Goal: Information Seeking & Learning: Learn about a topic

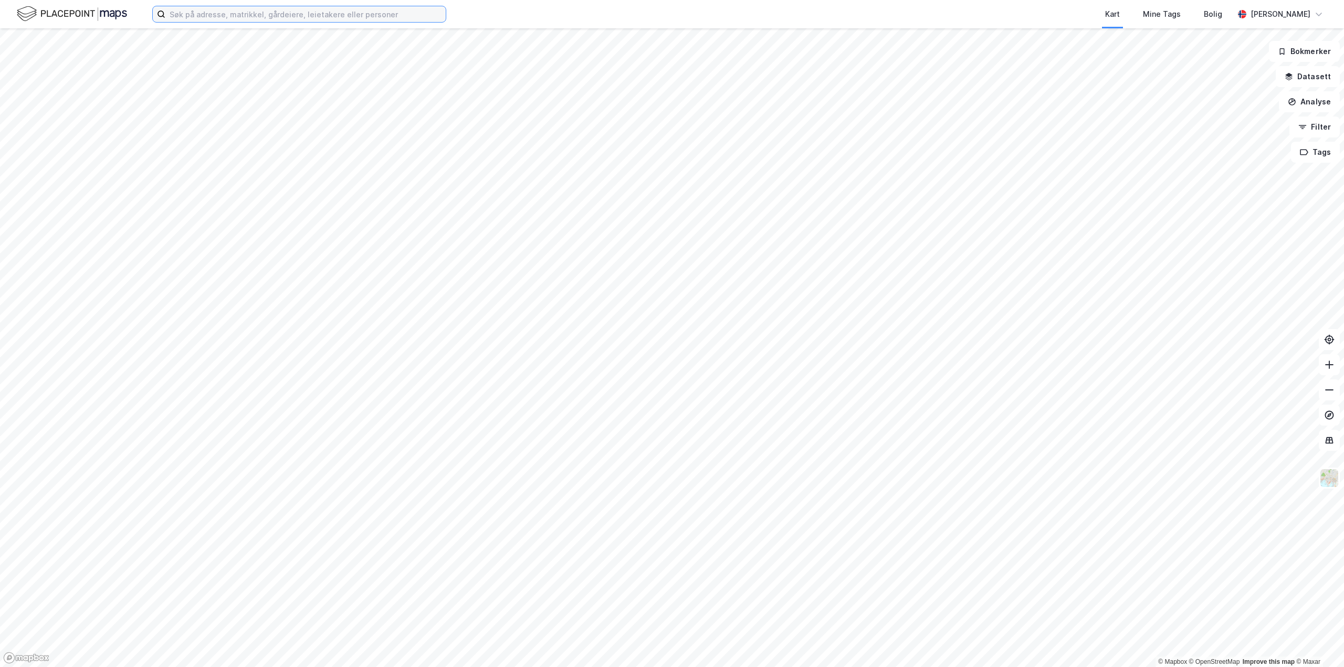
click at [339, 18] on input at bounding box center [305, 14] width 280 height 16
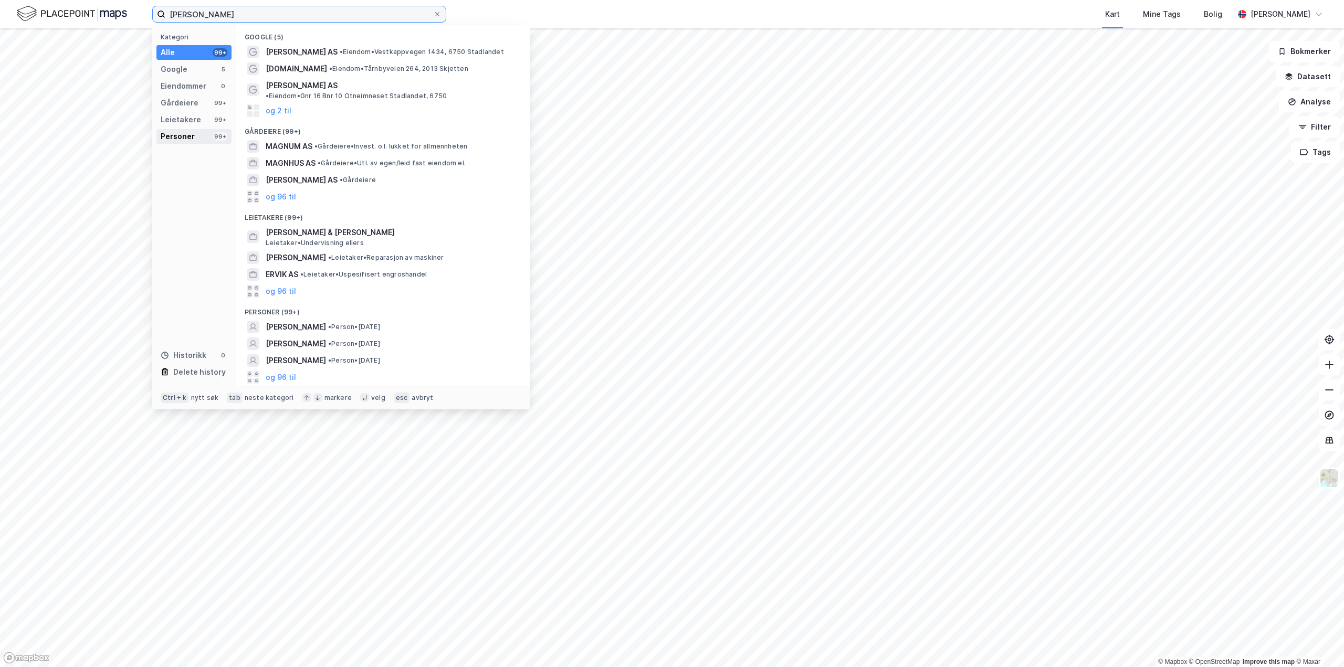
type input "magnus ervik"
click at [189, 134] on div "Personer" at bounding box center [178, 136] width 34 height 13
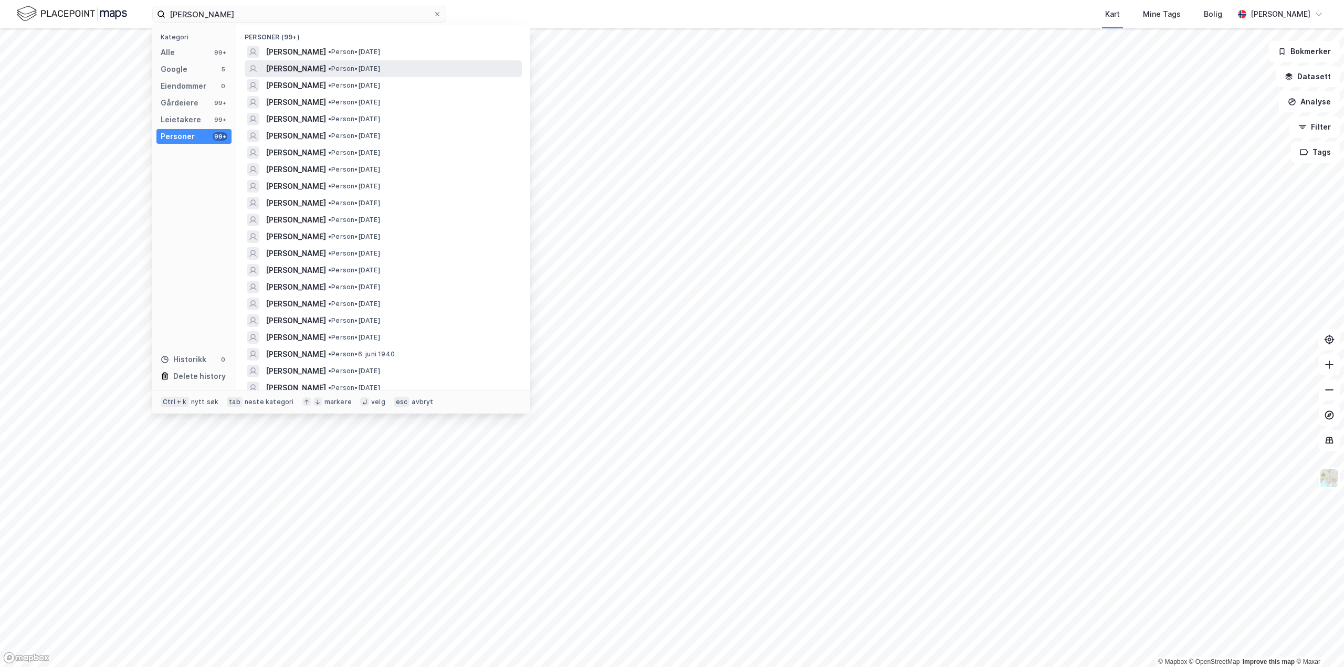
click at [303, 69] on span "[PERSON_NAME]" at bounding box center [296, 68] width 60 height 13
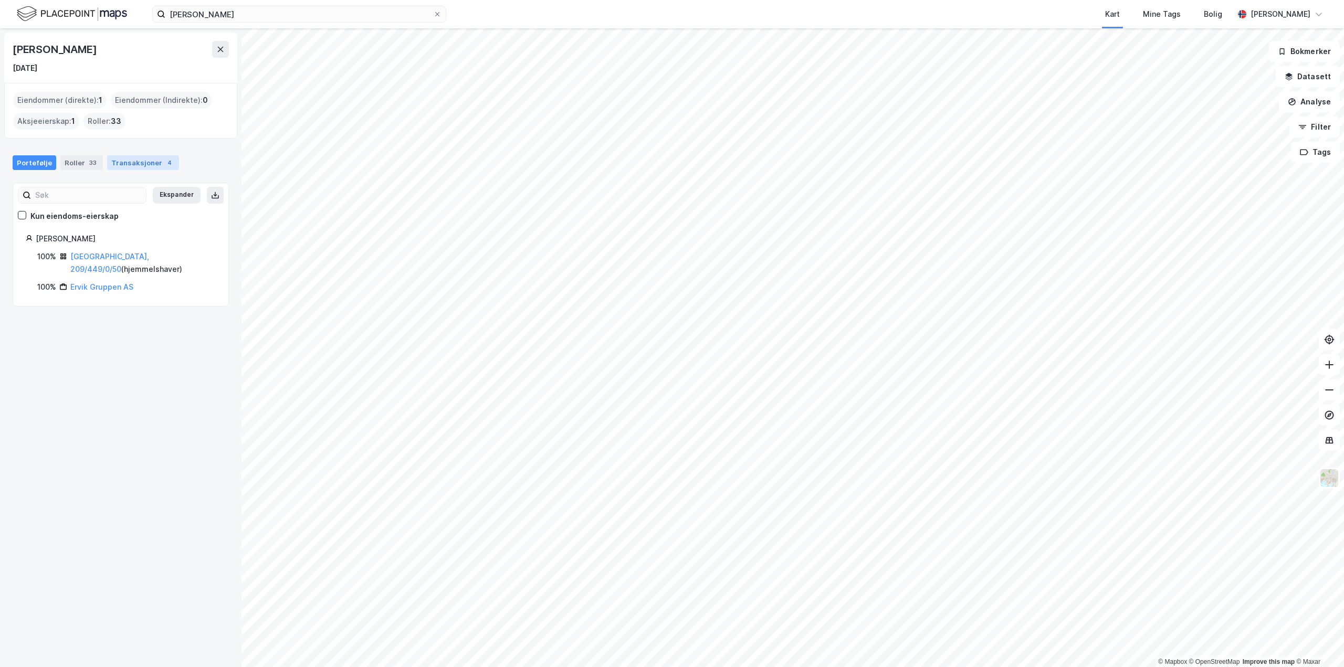
click at [127, 167] on div "Transaksjoner 4" at bounding box center [143, 162] width 72 height 15
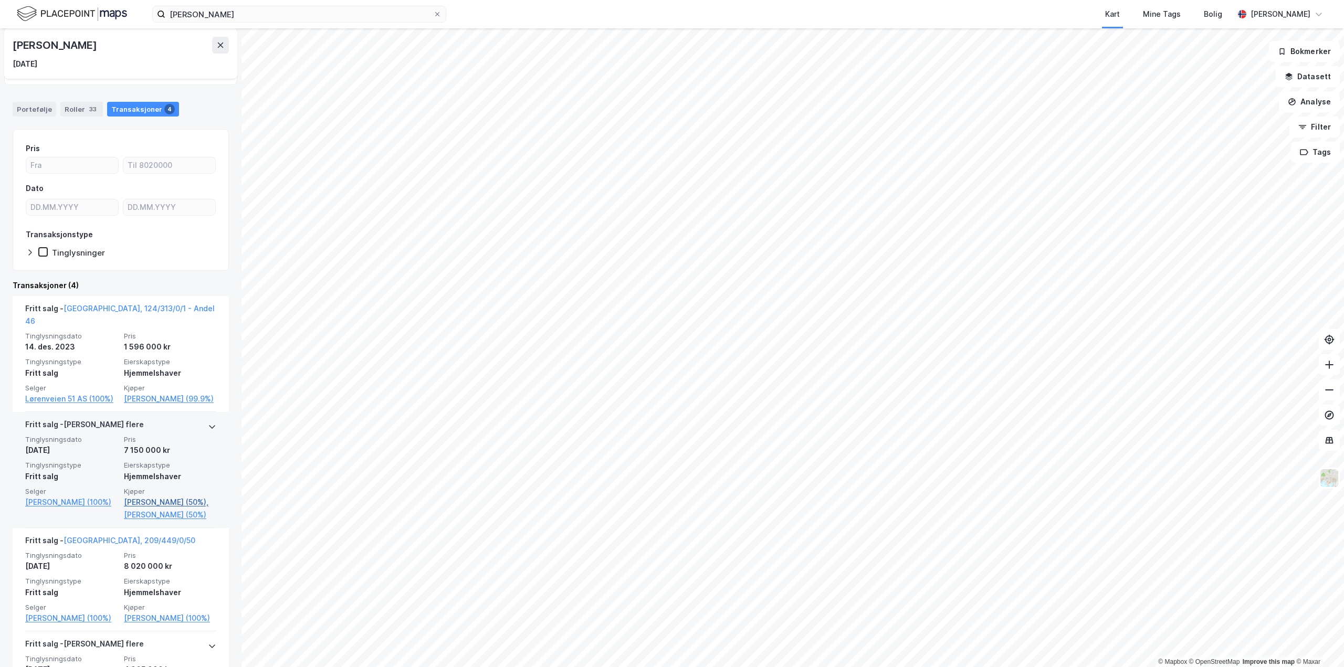
scroll to position [159, 0]
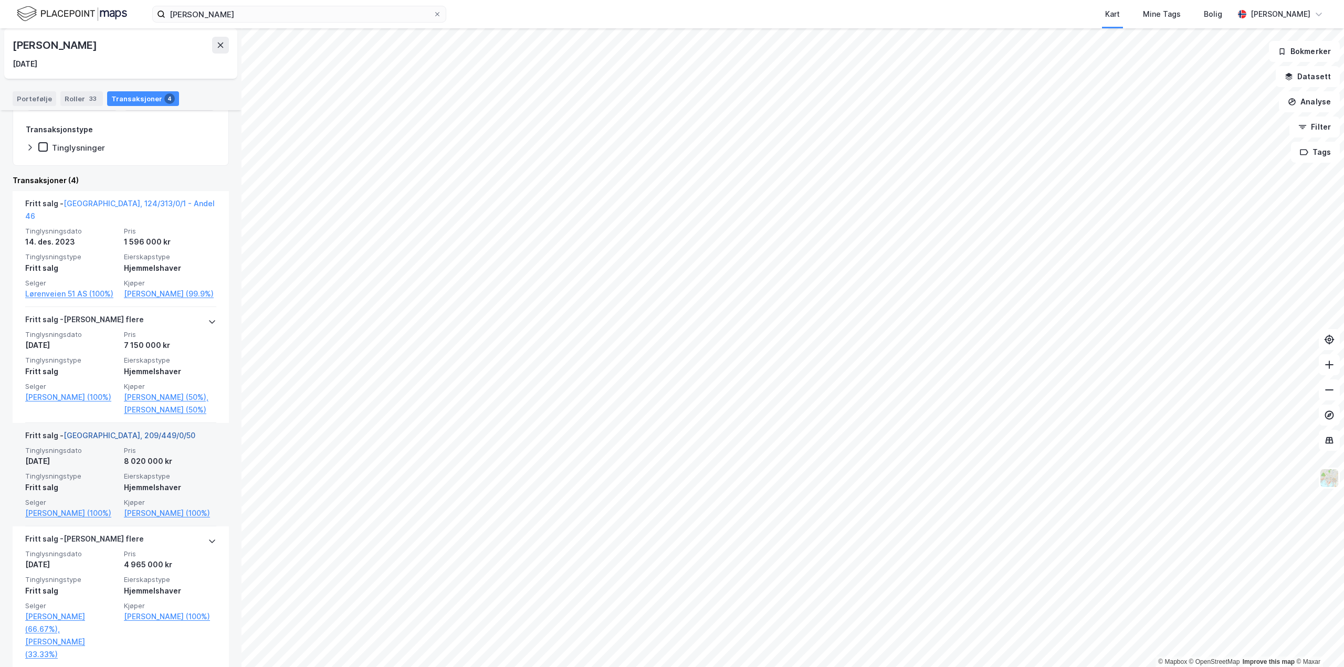
click at [106, 432] on link "Oslo, 209/449/0/50" at bounding box center [130, 435] width 132 height 9
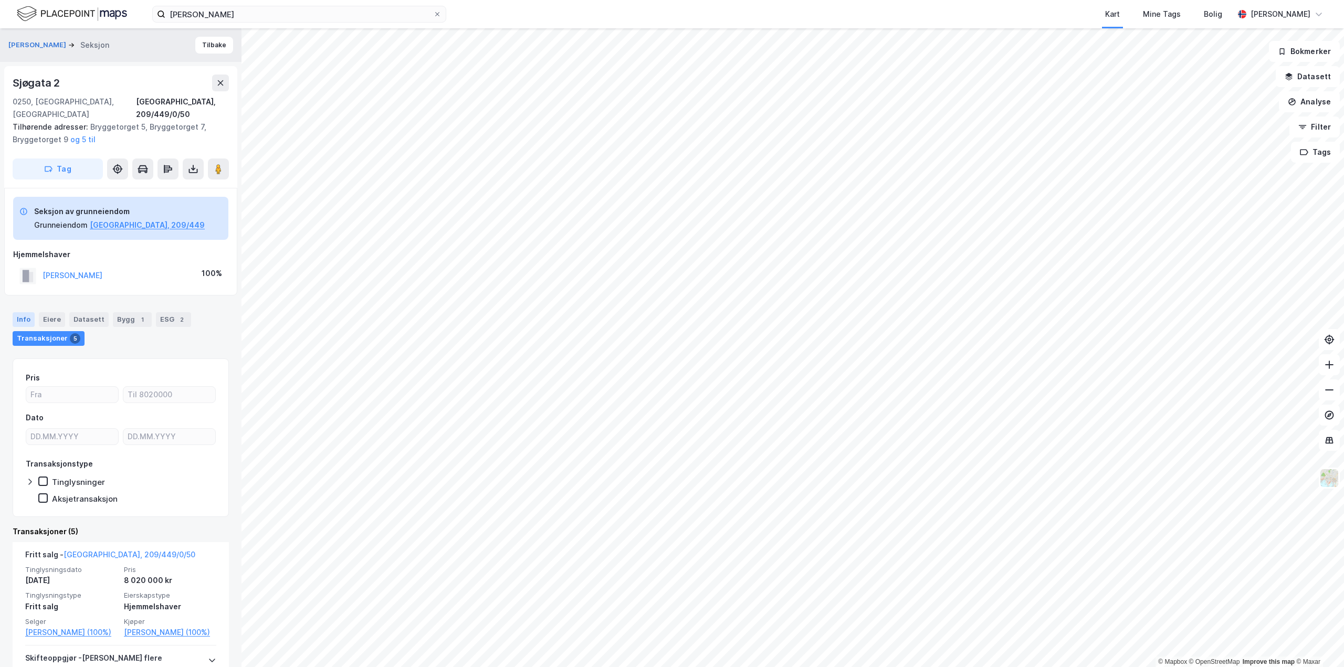
click at [15, 312] on div "Info" at bounding box center [24, 319] width 22 height 15
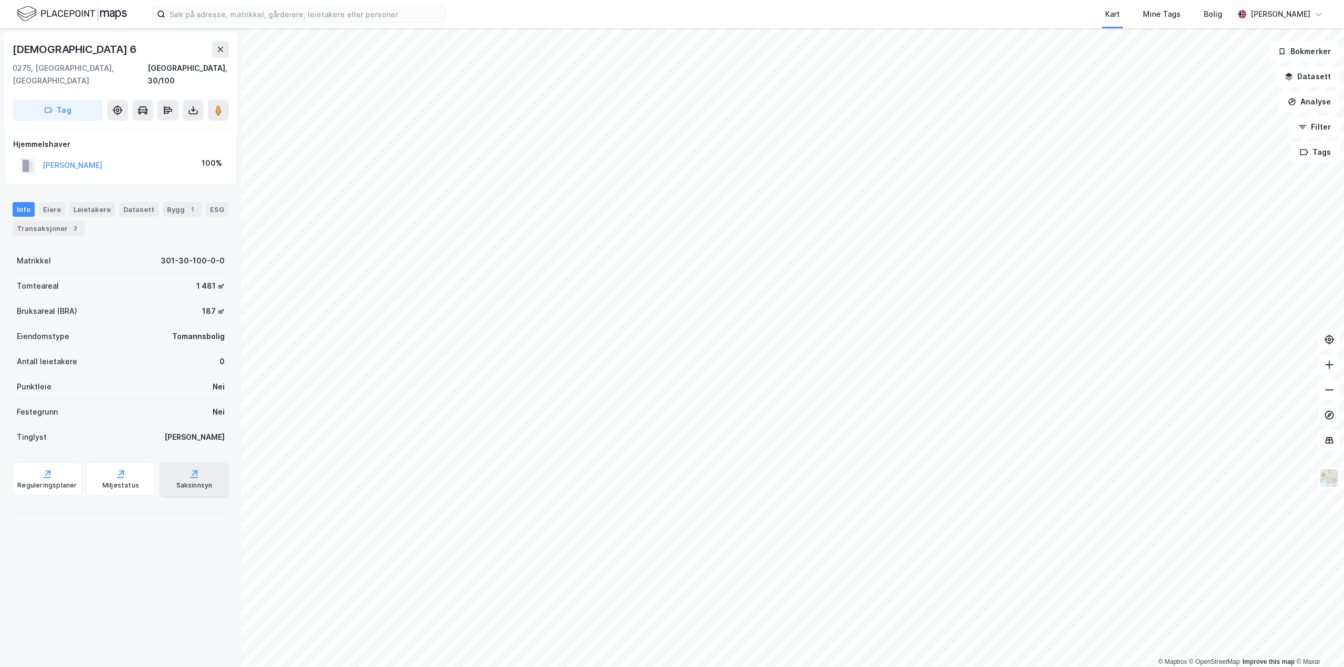
click at [196, 481] on div "Saksinnsyn" at bounding box center [194, 485] width 36 height 8
click at [47, 202] on div "Eiere" at bounding box center [52, 209] width 26 height 15
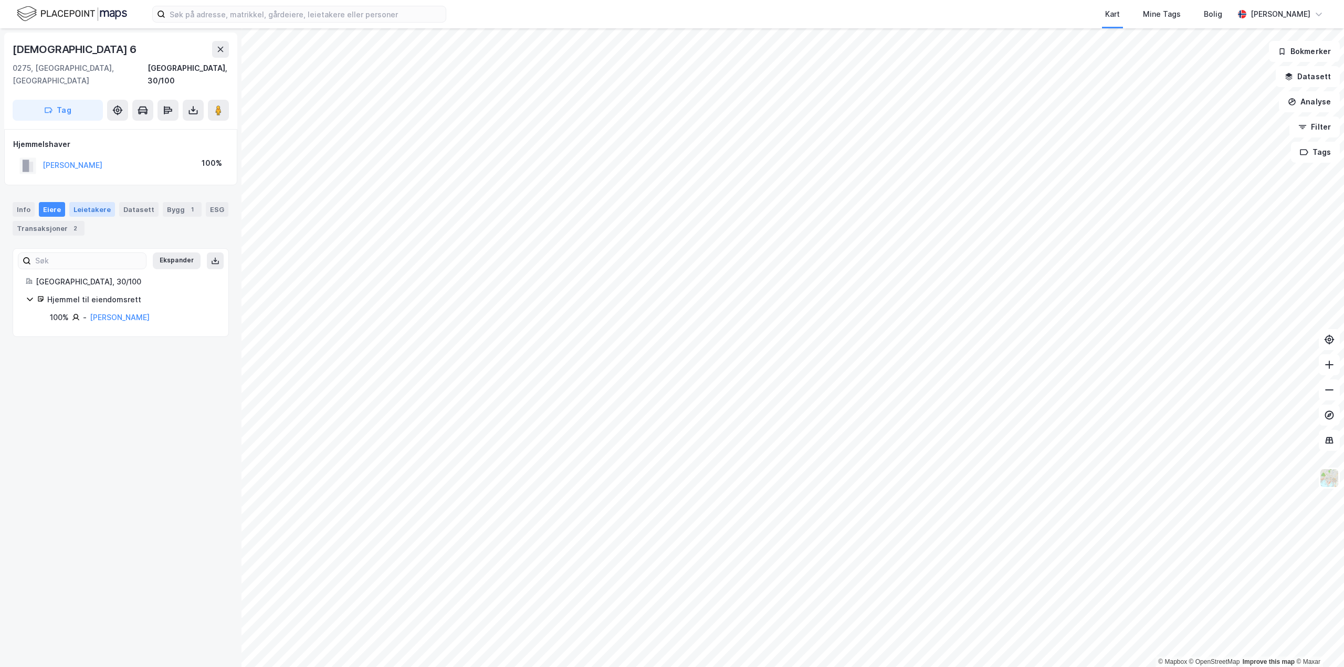
click at [90, 202] on div "Leietakere" at bounding box center [92, 209] width 46 height 15
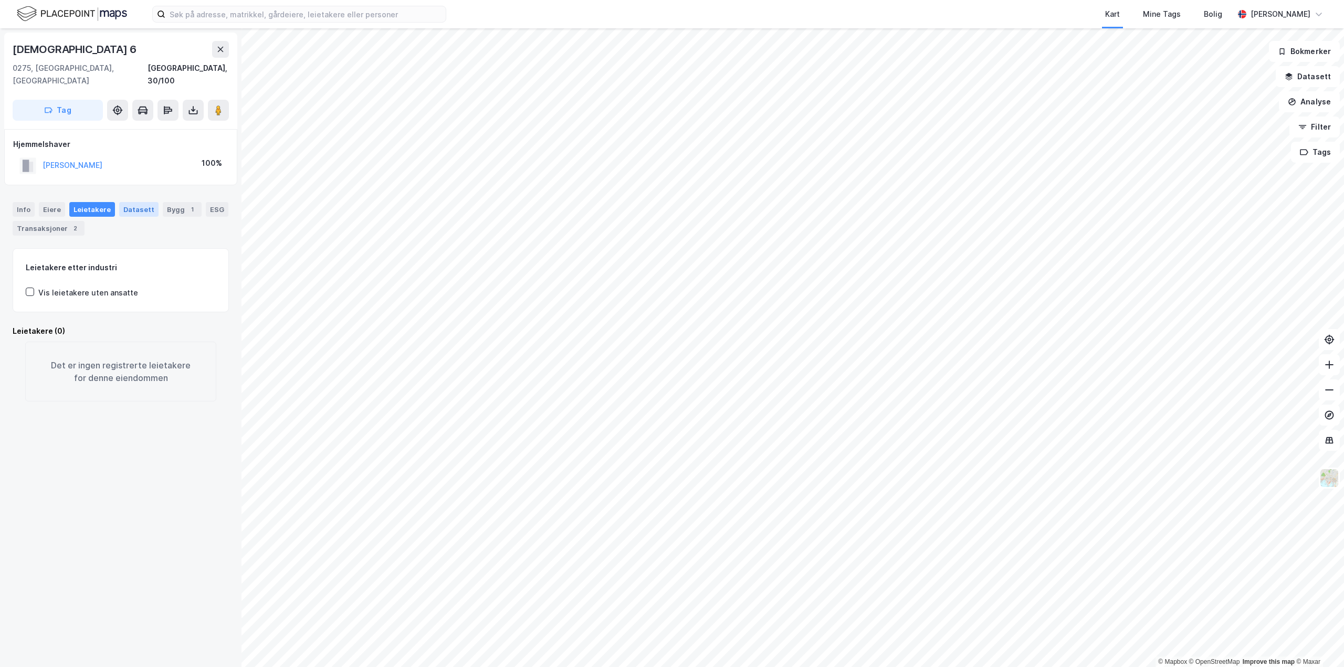
click at [131, 202] on div "Datasett" at bounding box center [138, 209] width 39 height 15
click at [169, 202] on div "Bygg 1" at bounding box center [182, 209] width 39 height 15
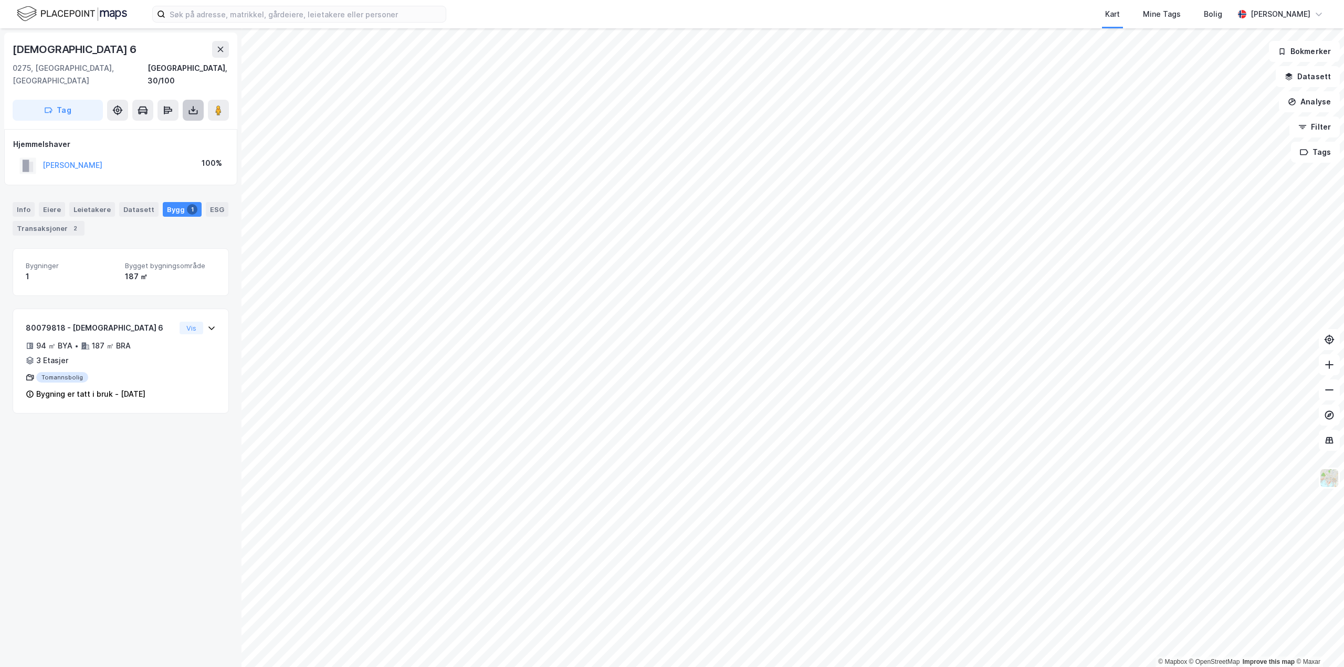
click at [193, 105] on icon at bounding box center [193, 110] width 10 height 10
click at [172, 127] on div "Last ned grunnbok" at bounding box center [141, 131] width 61 height 8
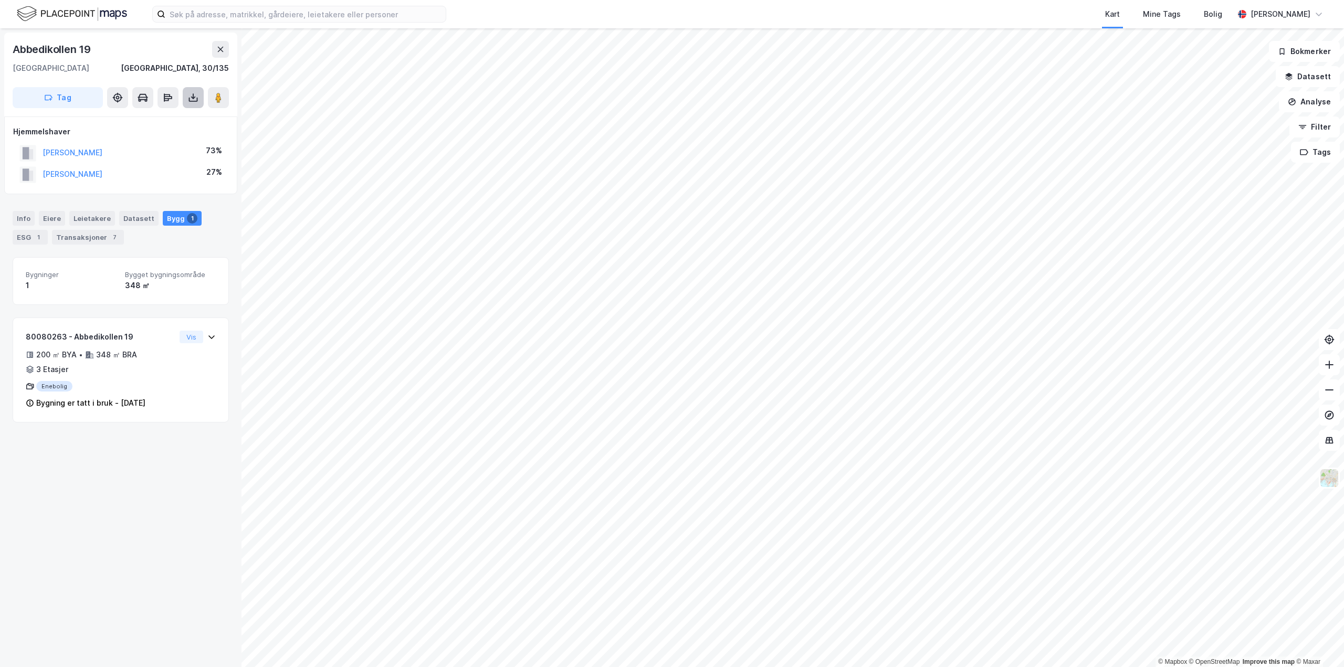
click at [195, 98] on icon at bounding box center [193, 97] width 10 height 10
click at [178, 119] on div "Last ned grunnbok" at bounding box center [148, 118] width 112 height 17
click at [1304, 74] on button "Datasett" at bounding box center [1308, 76] width 64 height 21
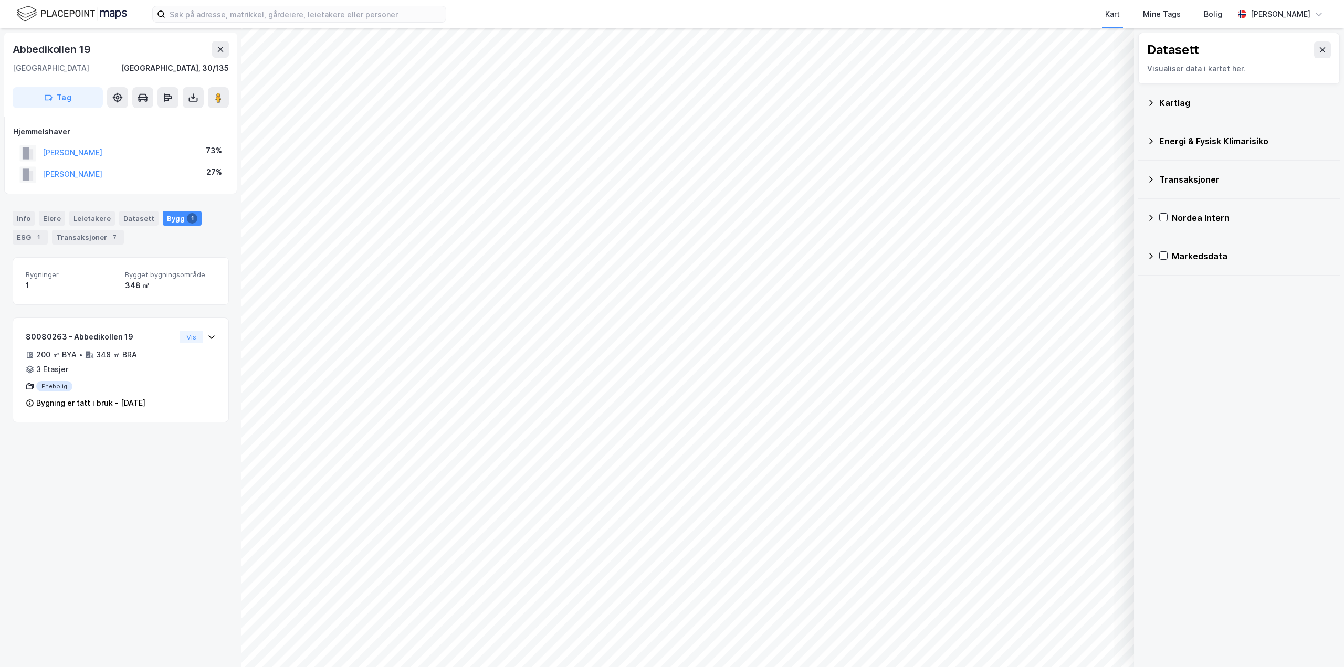
click at [1210, 109] on div "Kartlag" at bounding box center [1245, 103] width 172 height 13
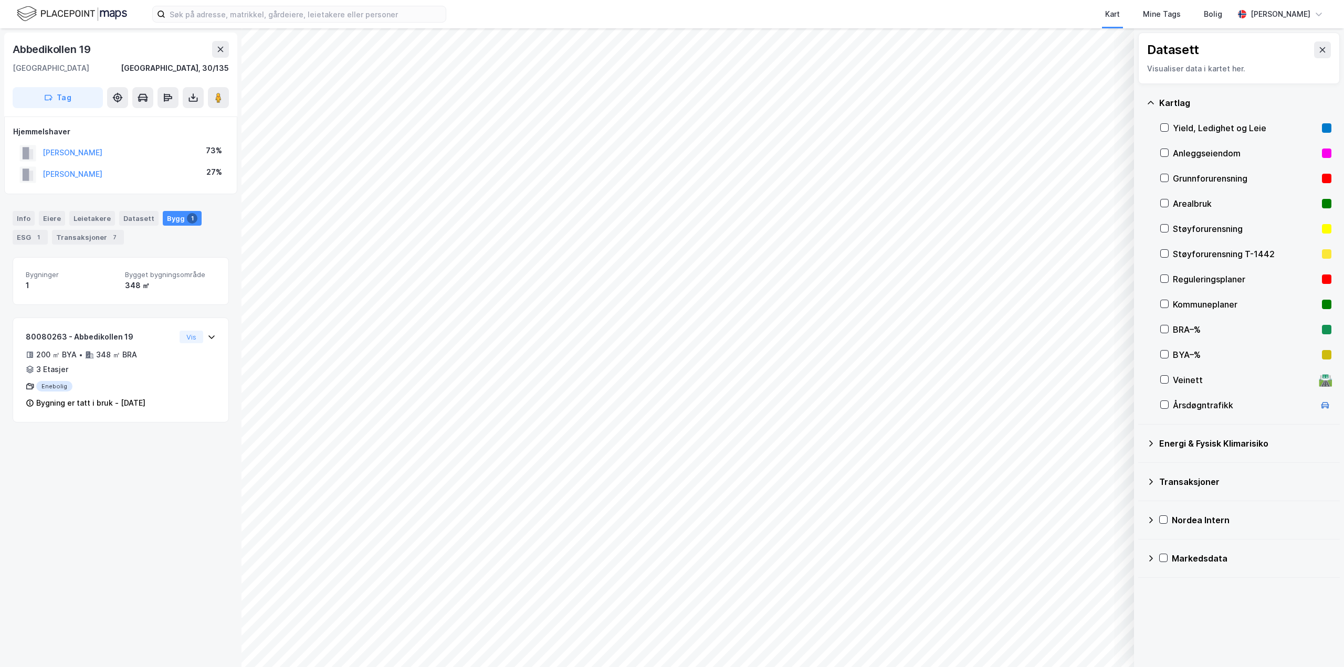
click at [1173, 203] on div "Arealbruk" at bounding box center [1245, 203] width 145 height 13
click at [913, 20] on div "Kart Mine Tags [PERSON_NAME] © Mapbox © OpenStreetMap Improve this map © Maxar …" at bounding box center [672, 333] width 1344 height 667
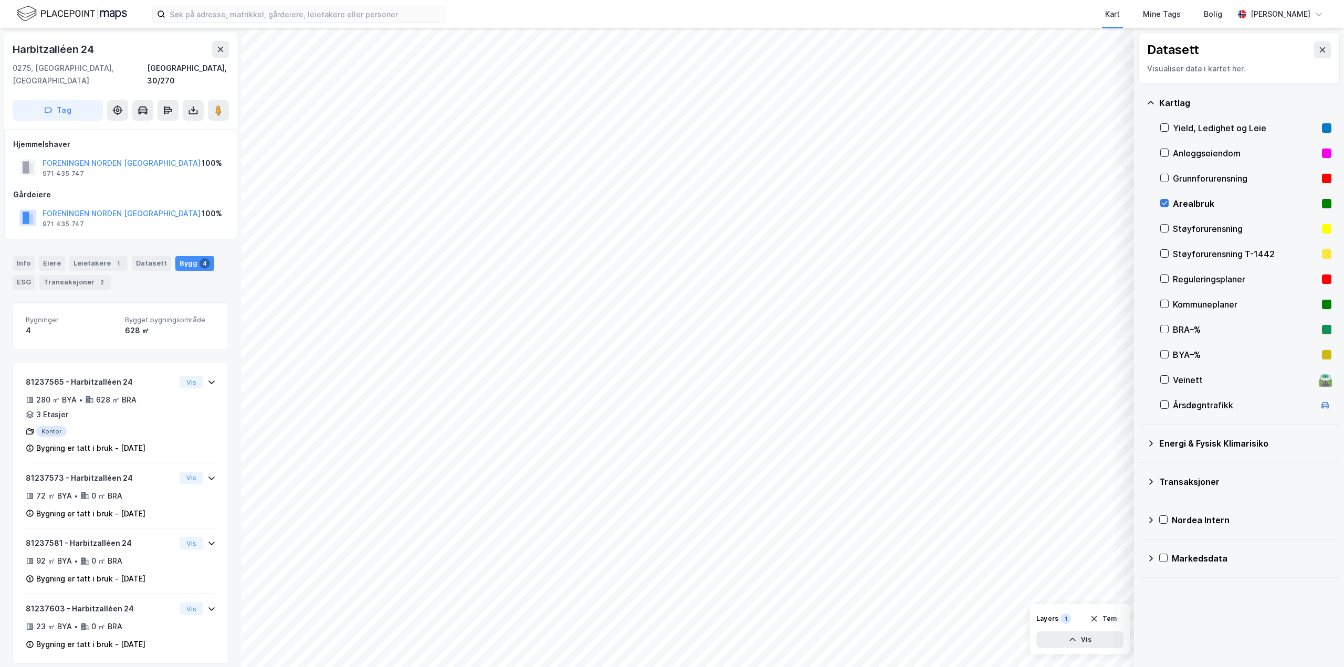
click at [1166, 201] on icon at bounding box center [1164, 202] width 7 height 7
click at [1166, 280] on icon at bounding box center [1164, 278] width 7 height 7
drag, startPoint x: 1156, startPoint y: 279, endPoint x: 1175, endPoint y: 279, distance: 18.4
click at [1159, 279] on div "Kartlag Yield, Ledighet og Leie Anleggseiendom Grunnforurensning Arealbruk Støy…" at bounding box center [1239, 254] width 202 height 341
click at [1166, 284] on div "Reguleringsplaner" at bounding box center [1245, 279] width 171 height 25
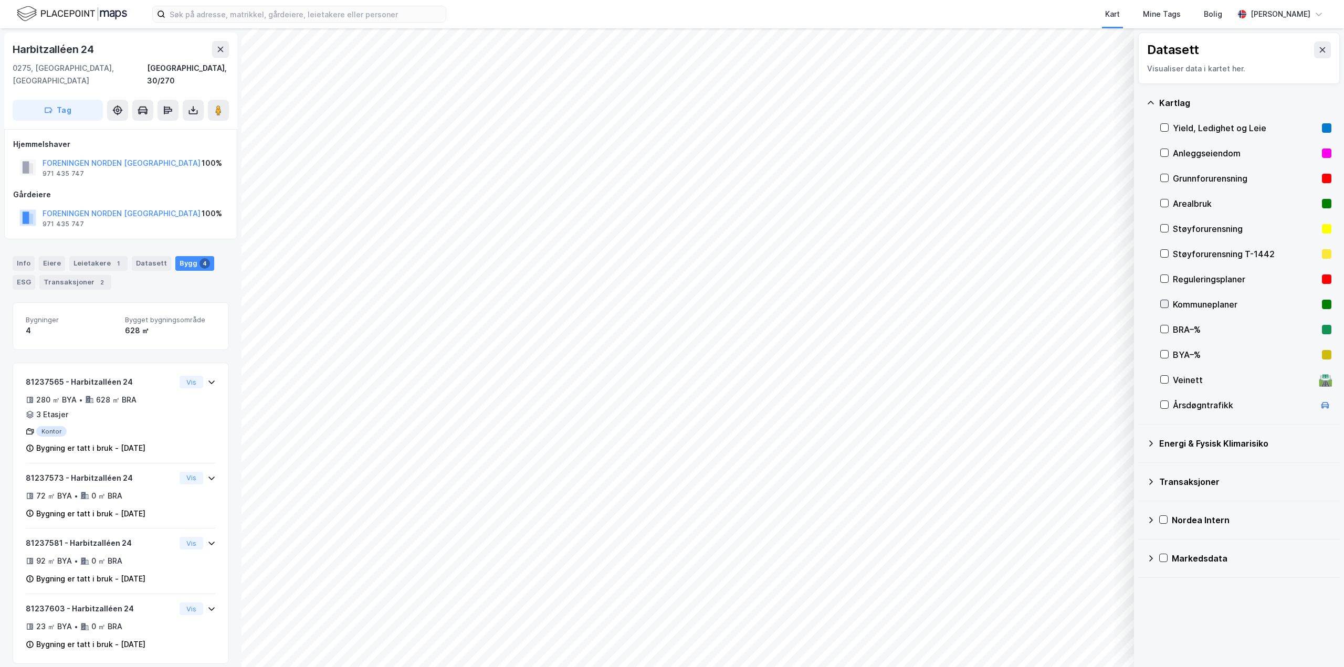
click at [1165, 301] on icon at bounding box center [1164, 303] width 7 height 7
click at [1160, 308] on div "Kartlag Yield, Ledighet og Leie Anleggseiendom Grunnforurensning Arealbruk Støy…" at bounding box center [1239, 254] width 202 height 341
click at [1166, 303] on icon at bounding box center [1165, 304] width 6 height 4
click at [1172, 109] on div "Kartlag" at bounding box center [1245, 103] width 172 height 13
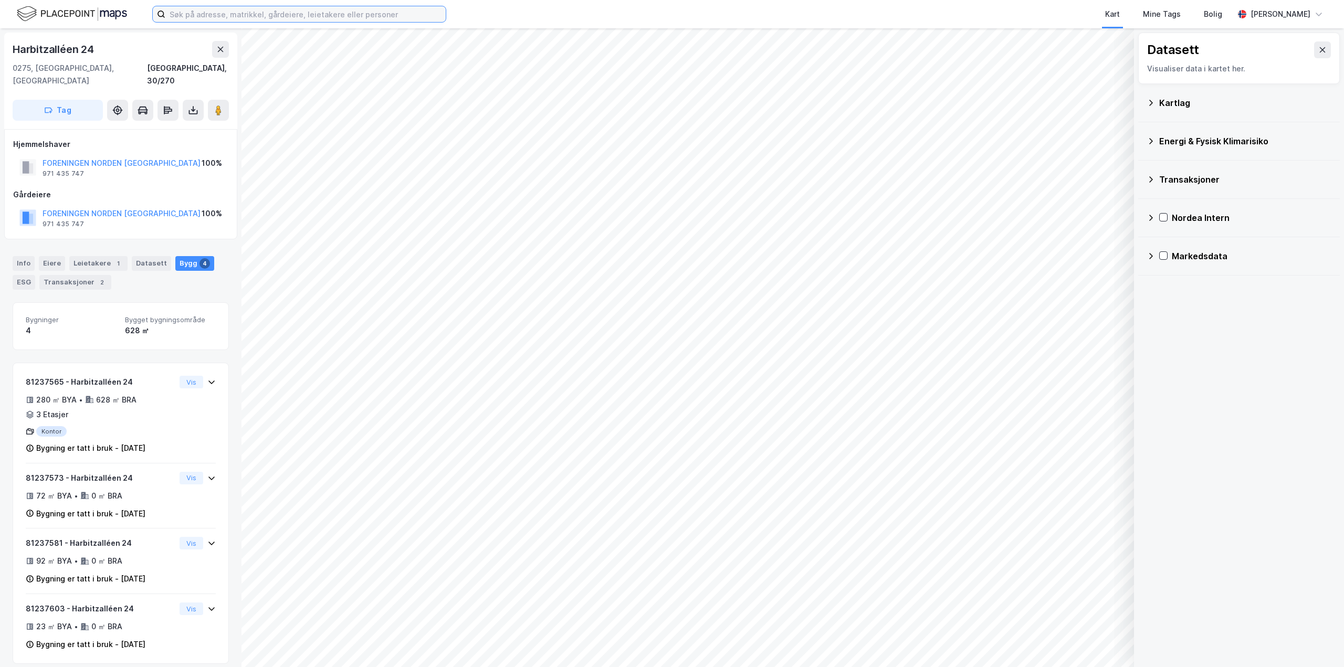
click at [308, 14] on input at bounding box center [305, 14] width 280 height 16
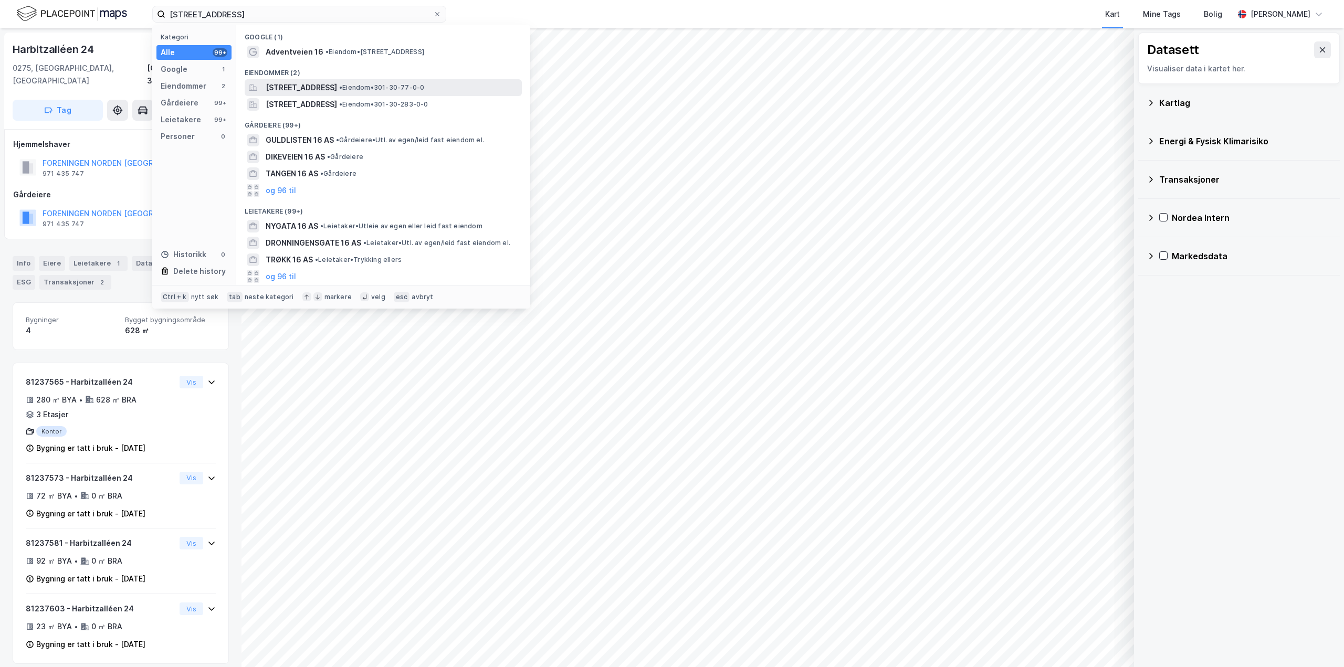
click at [306, 90] on span "[STREET_ADDRESS]" at bounding box center [301, 87] width 71 height 13
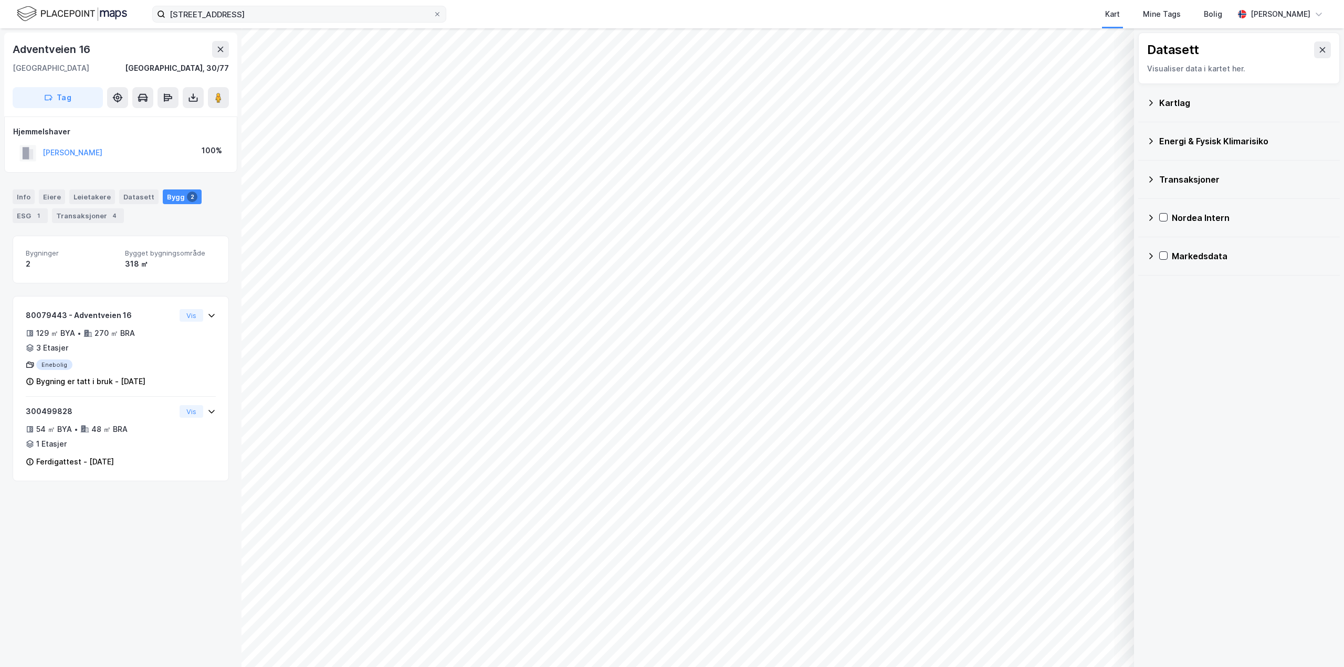
click at [293, 7] on div "adventveien 16 Kart Mine Tags Bolig [PERSON_NAME]" at bounding box center [672, 14] width 1344 height 28
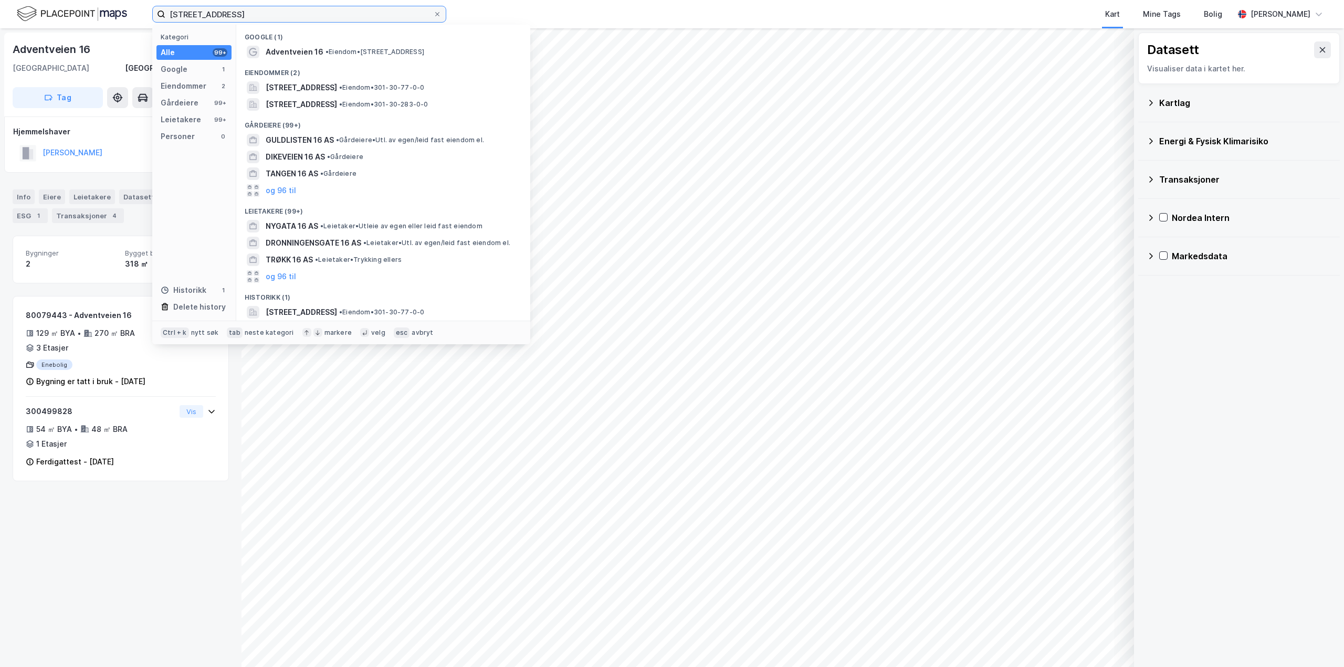
drag, startPoint x: 231, startPoint y: 12, endPoint x: 125, endPoint y: 19, distance: 105.8
click at [127, 19] on div "adventveien 16 Kategori Alle 99+ Google 1 Eiendommer 2 Gårdeiere 99+ Leietakere…" at bounding box center [672, 14] width 1344 height 28
type input "abbedikollen 19"
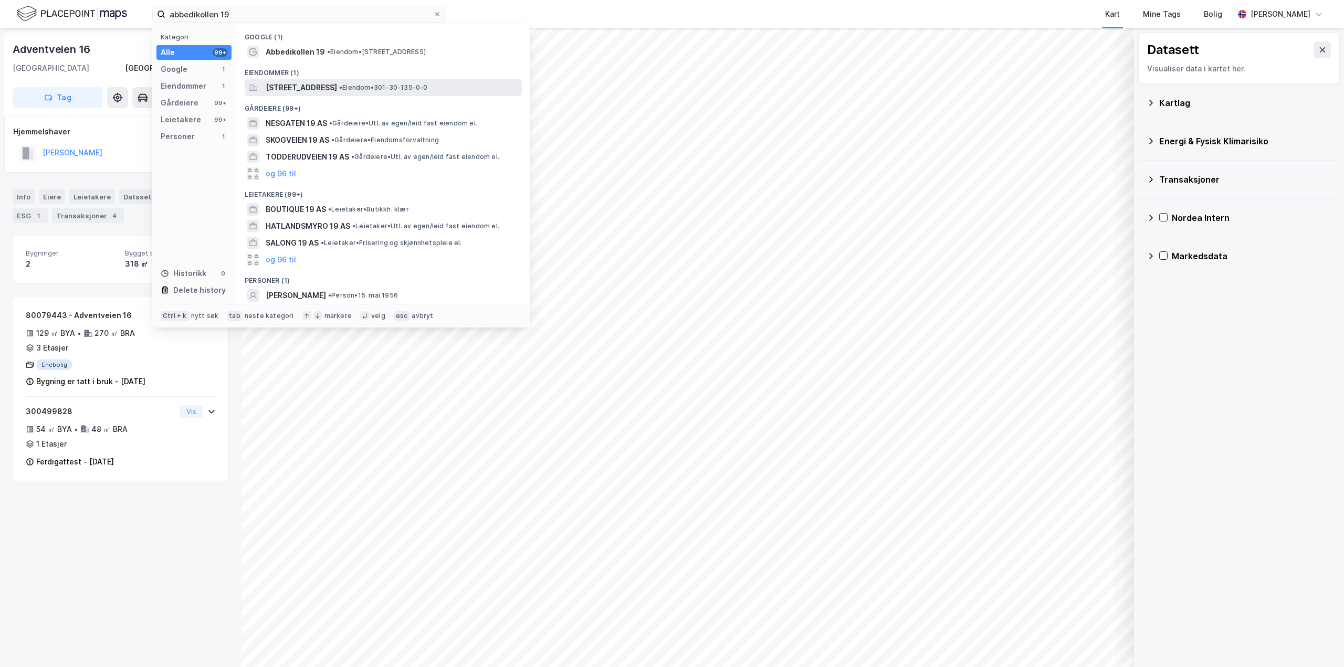
click at [307, 87] on span "[STREET_ADDRESS]" at bounding box center [301, 87] width 71 height 13
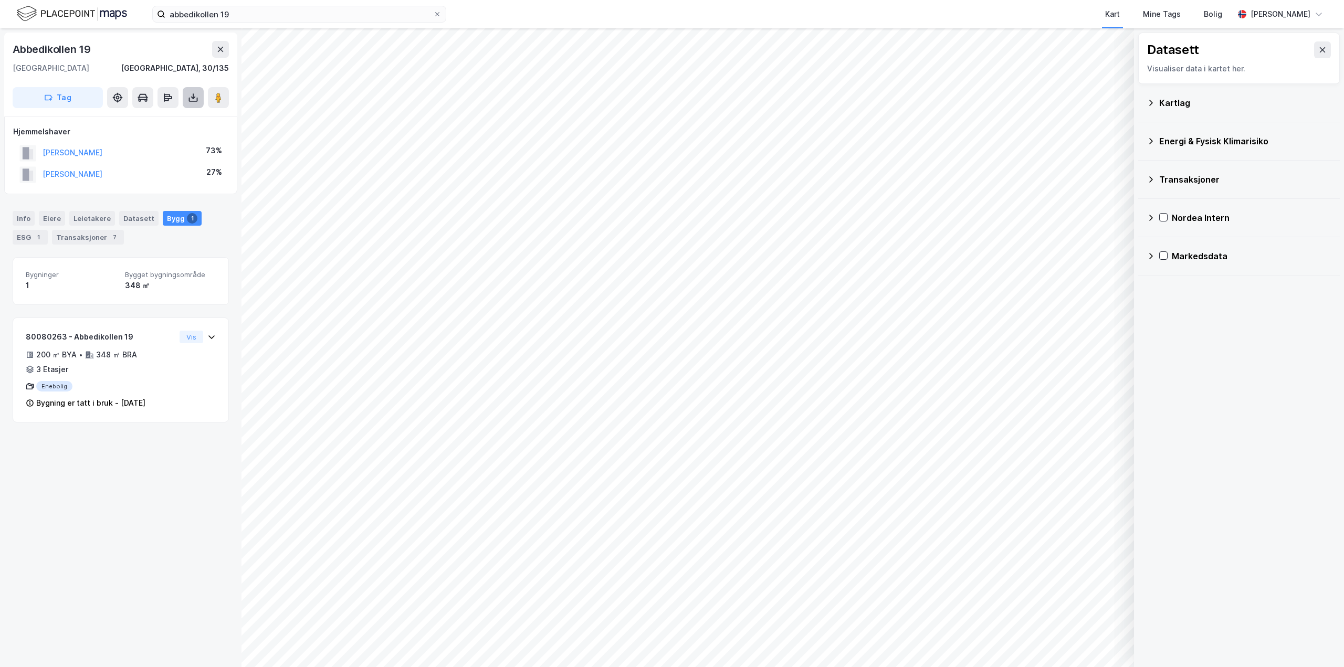
click at [186, 98] on button at bounding box center [193, 97] width 21 height 21
click at [165, 133] on div "Last ned matrikkelrapport" at bounding box center [154, 135] width 87 height 8
click at [1293, 126] on div "Energi & Fysisk Klimarisiko" at bounding box center [1239, 141] width 202 height 38
click at [1314, 47] on button at bounding box center [1322, 49] width 17 height 17
